Goal: Task Accomplishment & Management: Complete application form

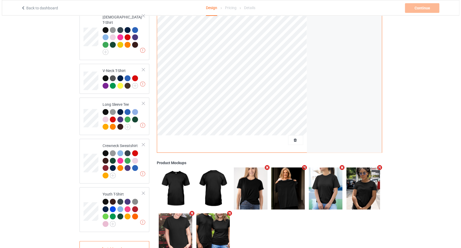
scroll to position [164, 0]
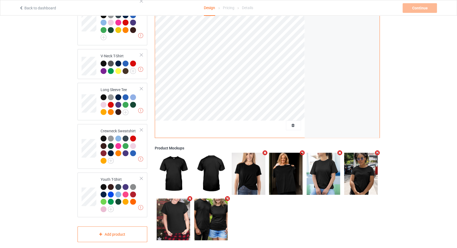
click at [190, 196] on icon "Remove mockup" at bounding box center [190, 199] width 7 height 6
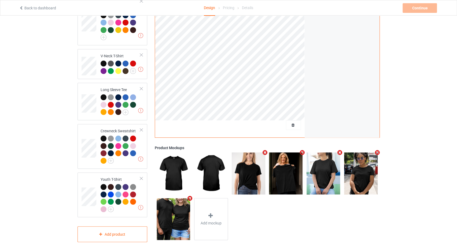
click at [189, 196] on icon "Remove mockup" at bounding box center [190, 199] width 7 height 6
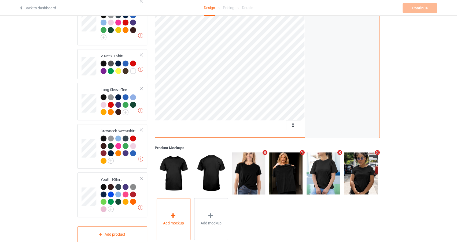
click at [172, 215] on div at bounding box center [174, 217] width 8 height 8
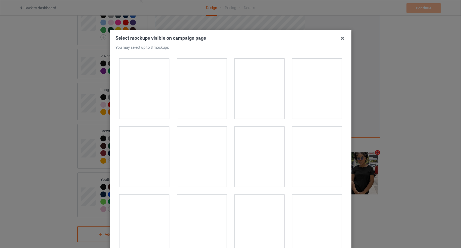
scroll to position [114, 0]
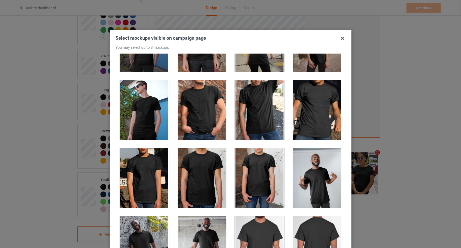
click at [188, 119] on div at bounding box center [202, 110] width 50 height 60
click at [314, 111] on div at bounding box center [317, 110] width 50 height 60
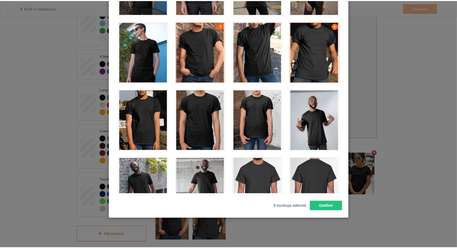
scroll to position [58, 0]
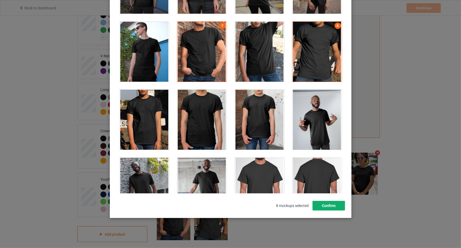
click at [324, 204] on button "Confirm" at bounding box center [328, 206] width 32 height 10
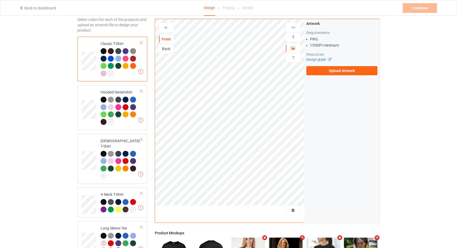
scroll to position [0, 0]
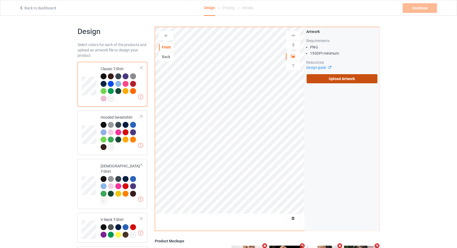
click at [339, 78] on label "Upload Artwork" at bounding box center [342, 78] width 71 height 9
click at [0, 0] on input "Upload Artwork" at bounding box center [0, 0] width 0 height 0
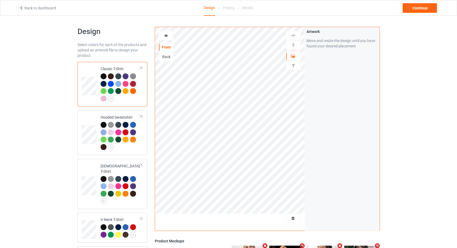
click at [421, 13] on div "Back to dashboard Design Pricing Details Continue" at bounding box center [228, 7] width 427 height 15
click at [413, 9] on div "Continue" at bounding box center [420, 8] width 34 height 10
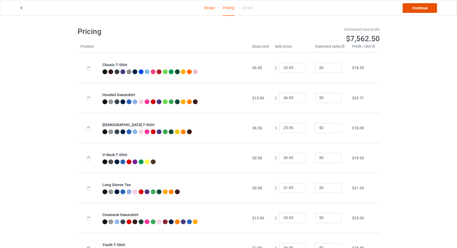
click at [413, 9] on link "Continue" at bounding box center [420, 8] width 34 height 10
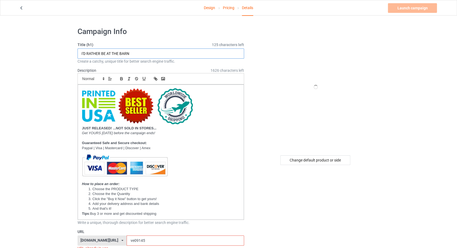
click at [131, 52] on input "I'D RATHER BE AT THE BARN" at bounding box center [161, 54] width 167 height 10
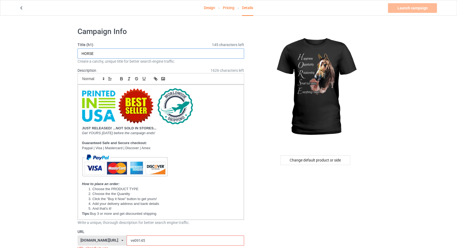
scroll to position [57, 0]
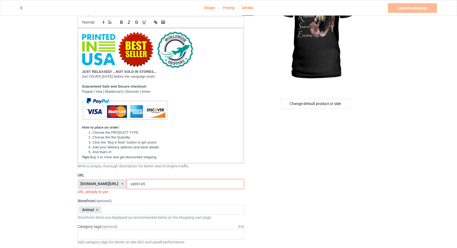
type input "HORSE"
drag, startPoint x: 132, startPoint y: 184, endPoint x: 124, endPoint y: 184, distance: 7.2
click at [127, 184] on input "ve09145" at bounding box center [186, 184] width 118 height 10
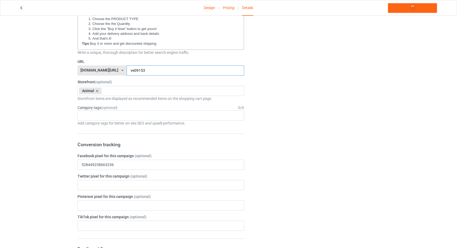
scroll to position [171, 0]
type input "ve09153"
click at [91, 111] on div "Age > [DEMOGRAPHIC_DATA] > 1 Age > [DEMOGRAPHIC_DATA] Months > 1 Month Age > [D…" at bounding box center [161, 115] width 167 height 10
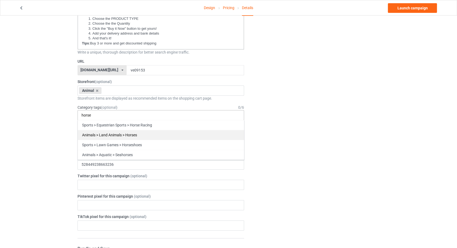
type input "horse"
click at [117, 137] on div "Animals > Land Animals > Horses" at bounding box center [161, 135] width 166 height 10
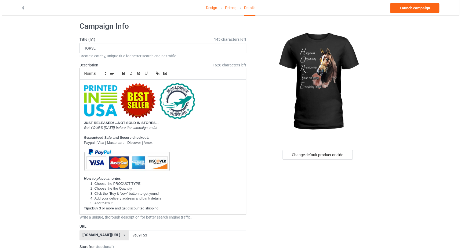
scroll to position [0, 0]
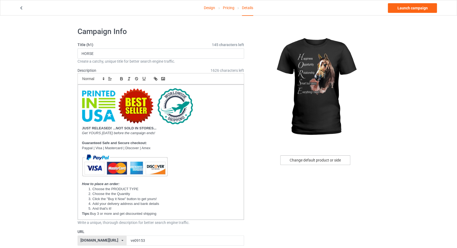
click at [315, 161] on div "Change default product or side" at bounding box center [315, 161] width 70 height 10
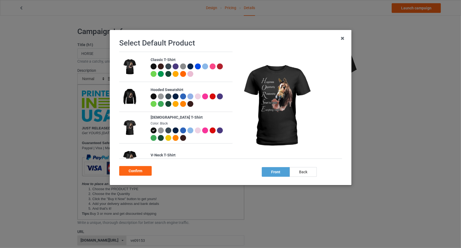
click at [154, 66] on div at bounding box center [153, 67] width 6 height 6
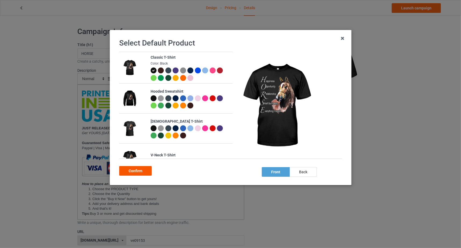
click at [138, 173] on div "Confirm" at bounding box center [135, 171] width 32 height 10
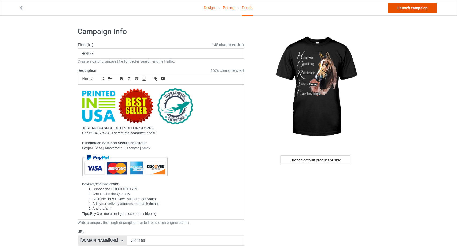
click at [407, 9] on link "Launch campaign" at bounding box center [412, 8] width 49 height 10
